Goal: Transaction & Acquisition: Purchase product/service

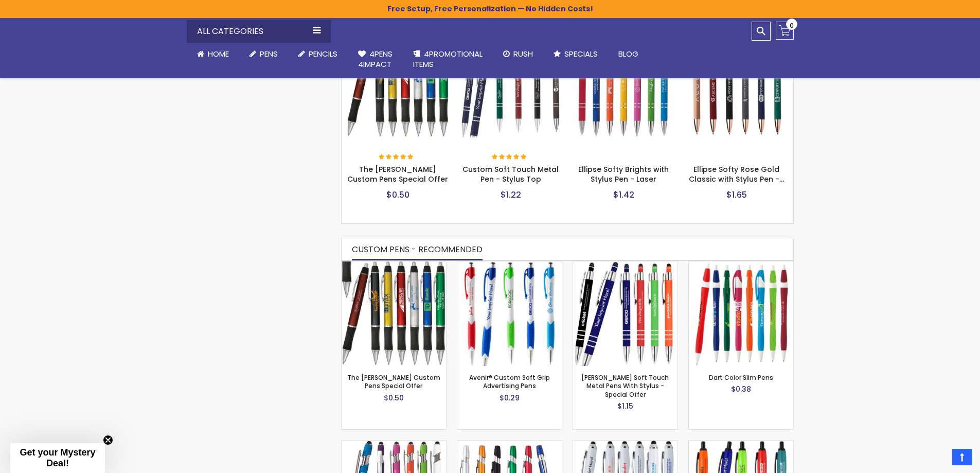
scroll to position [327, 0]
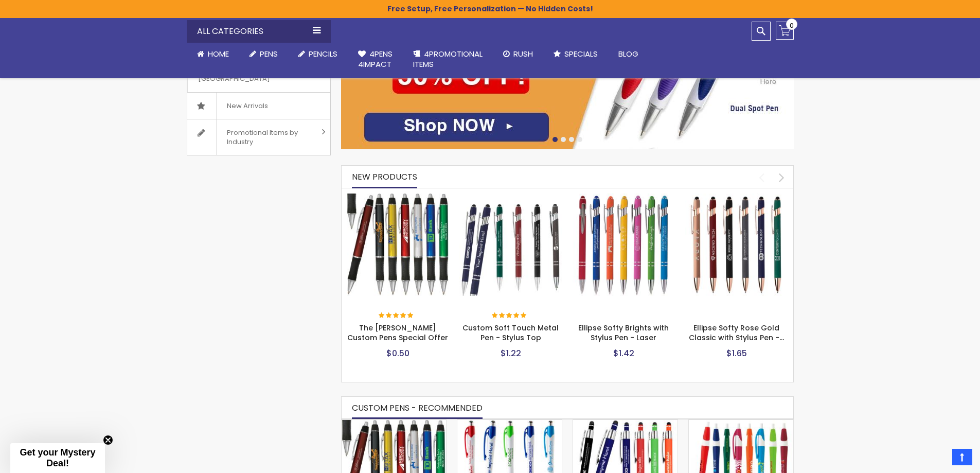
click at [627, 224] on img at bounding box center [623, 244] width 103 height 103
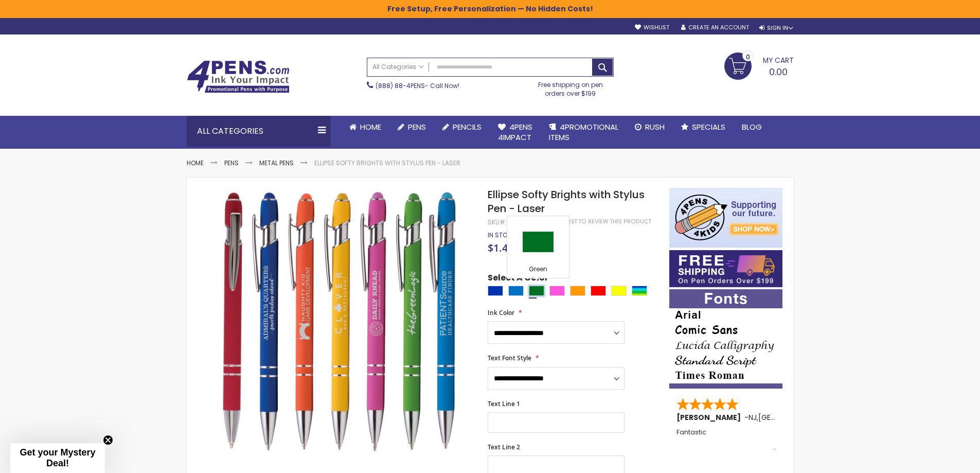
click at [533, 288] on div "Green" at bounding box center [536, 290] width 15 height 10
type input "****"
